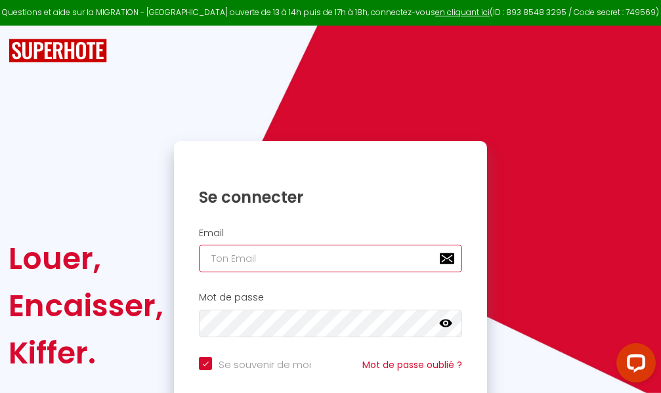
click at [372, 258] on input "email" at bounding box center [330, 259] width 263 height 28
type input "m"
checkbox input "true"
type input "ma"
checkbox input "true"
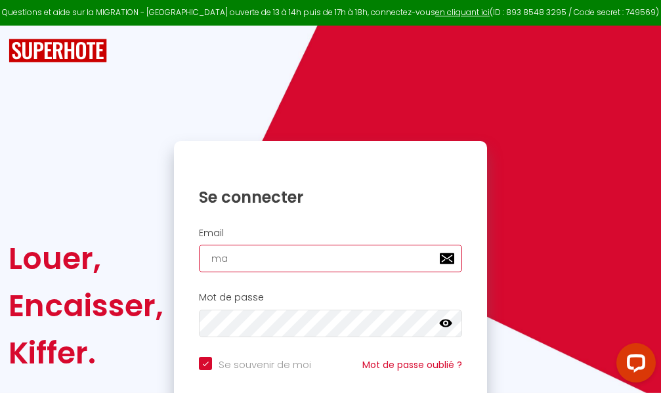
type input "mar"
checkbox input "true"
type input "marc"
checkbox input "true"
type input "marcd"
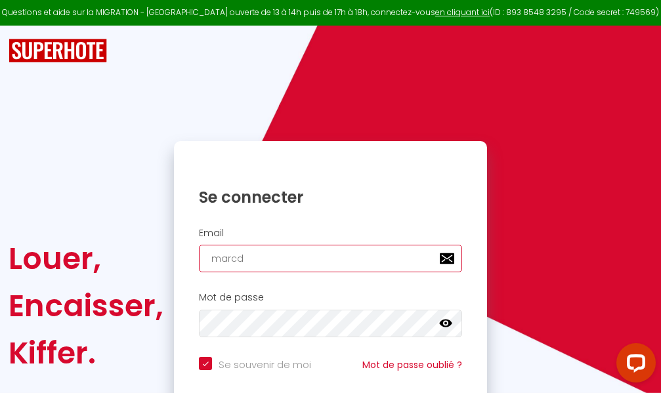
checkbox input "true"
type input "marcdp"
checkbox input "true"
type input "marcdpo"
checkbox input "true"
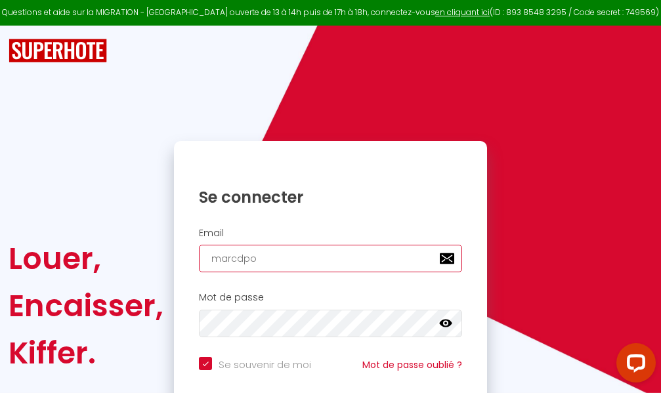
type input "marcdpoz"
checkbox input "true"
type input "marcdpoz."
checkbox input "true"
type input "marcdpoz.l"
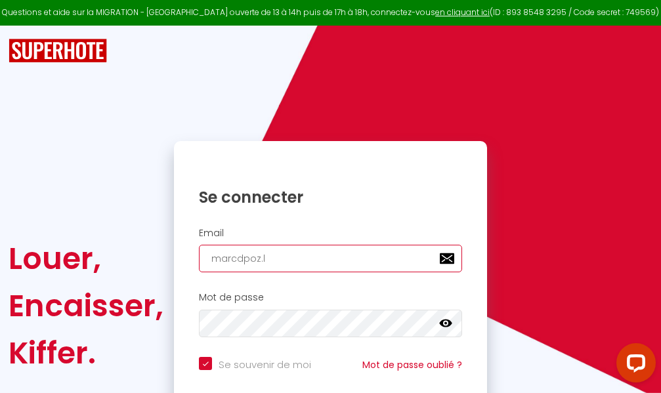
checkbox input "true"
type input "marcdpoz.lo"
checkbox input "true"
type input "marcdpoz.loc"
checkbox input "true"
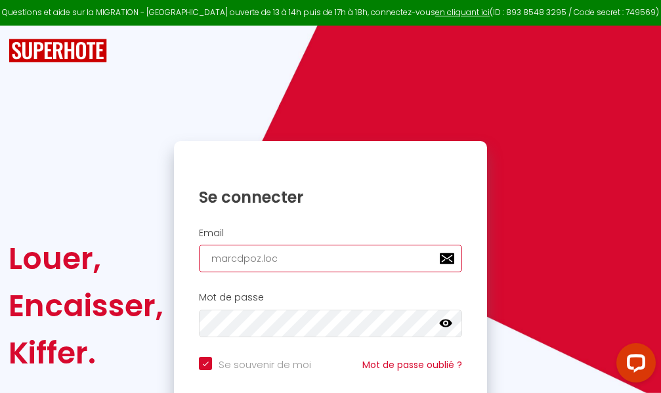
type input "marcdpoz.loca"
checkbox input "true"
type input "marcdpoz.locat"
checkbox input "true"
type input "marcdpoz.locati"
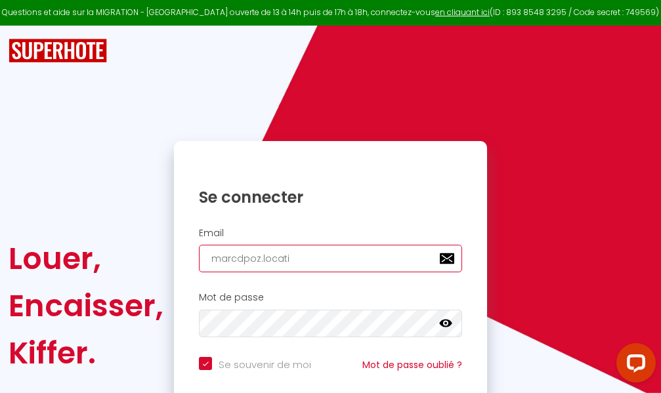
checkbox input "true"
type input "marcdpoz.locatio"
checkbox input "true"
type input "marcdpoz.location"
checkbox input "true"
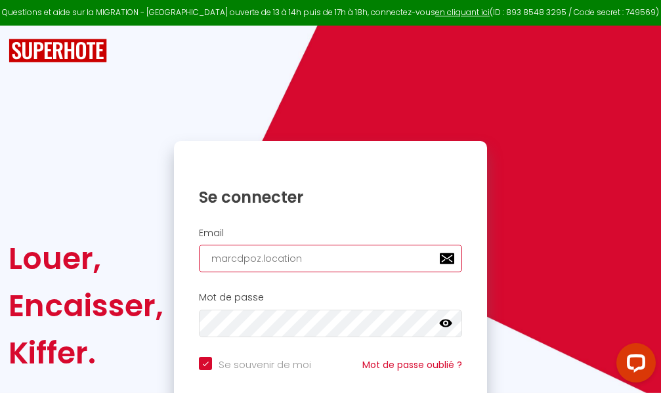
type input "marcdpoz.location@"
checkbox input "true"
type input "marcdpoz.location@g"
checkbox input "true"
type input "marcdpoz.location@gm"
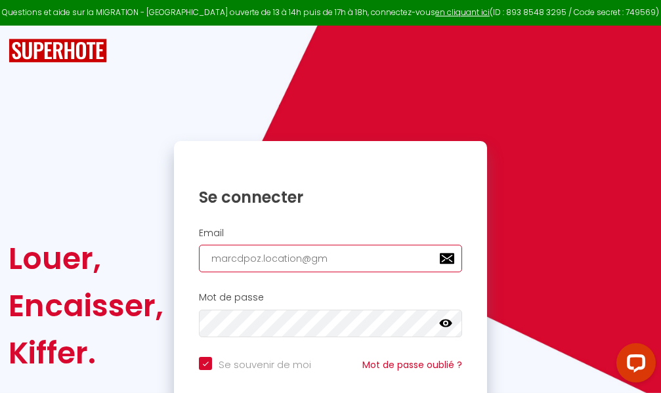
checkbox input "true"
type input "marcdpoz.location@gma"
checkbox input "true"
type input "marcdpoz.location@gmai"
checkbox input "true"
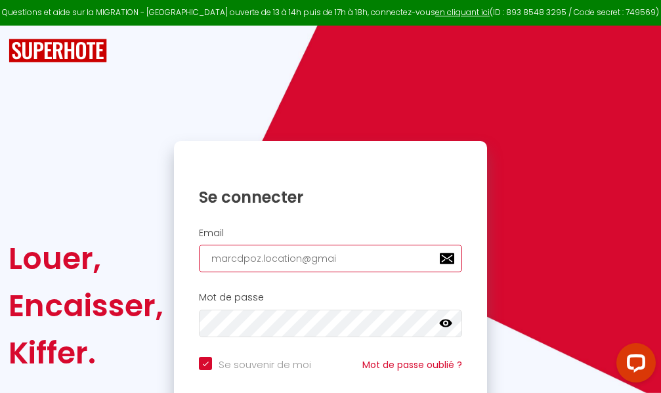
type input "[EMAIL_ADDRESS]"
checkbox input "true"
type input "[EMAIL_ADDRESS]."
checkbox input "true"
type input "marcdpoz.location@gmail.c"
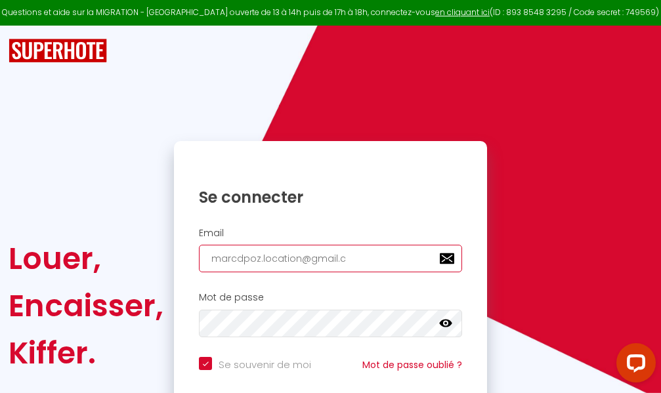
checkbox input "true"
type input "[EMAIL_ADDRESS][DOMAIN_NAME]"
checkbox input "true"
type input "[EMAIL_ADDRESS][DOMAIN_NAME]"
checkbox input "true"
